Goal: Find specific page/section: Find specific page/section

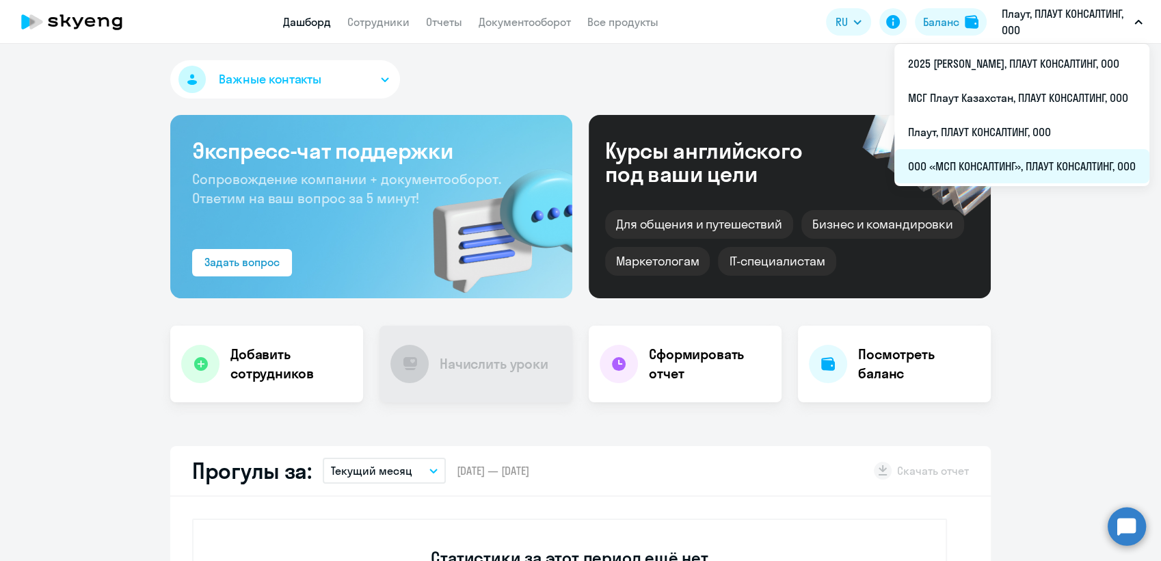
click at [971, 163] on li "ООО «МСП КОНСАЛТИНГ», ПЛАУТ КОНСАЛТИНГ, ООО" at bounding box center [1022, 166] width 255 height 34
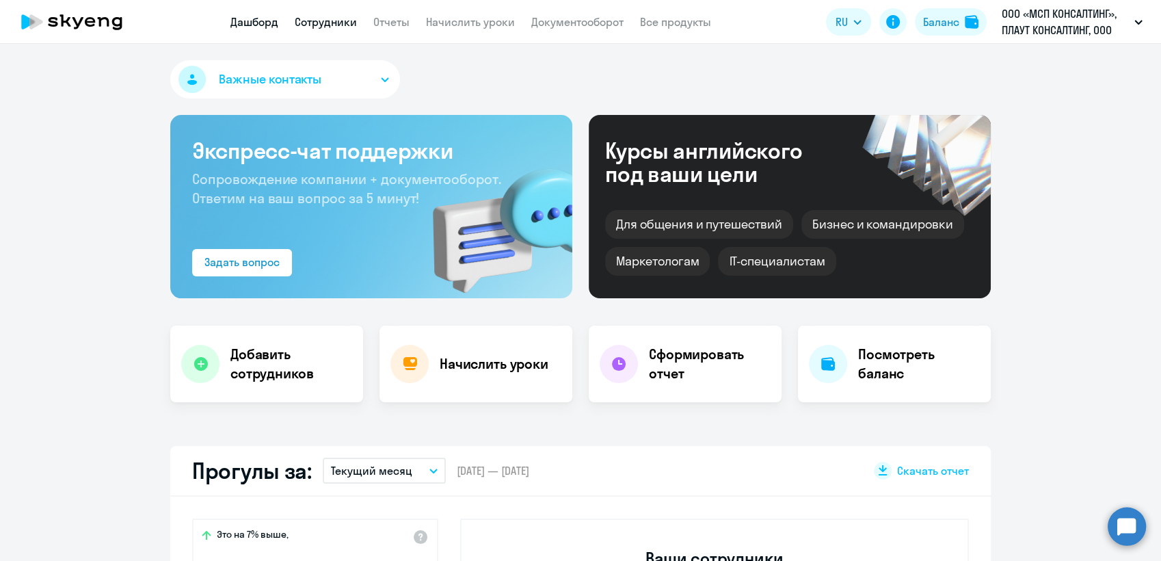
click at [334, 22] on link "Сотрудники" at bounding box center [326, 22] width 62 height 14
select select "30"
